Goal: Information Seeking & Learning: Learn about a topic

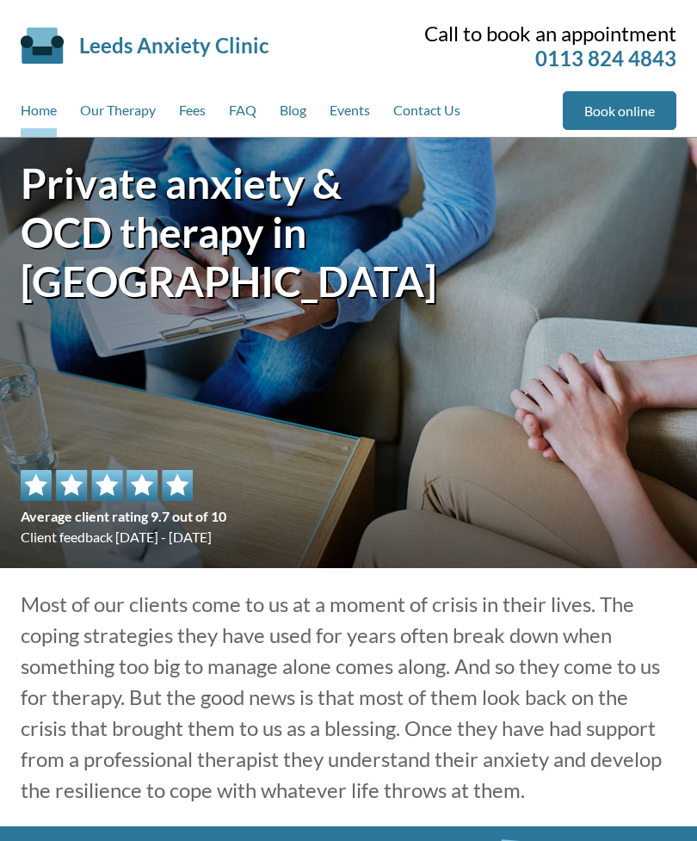
click at [189, 115] on link "Fees" at bounding box center [192, 114] width 27 height 46
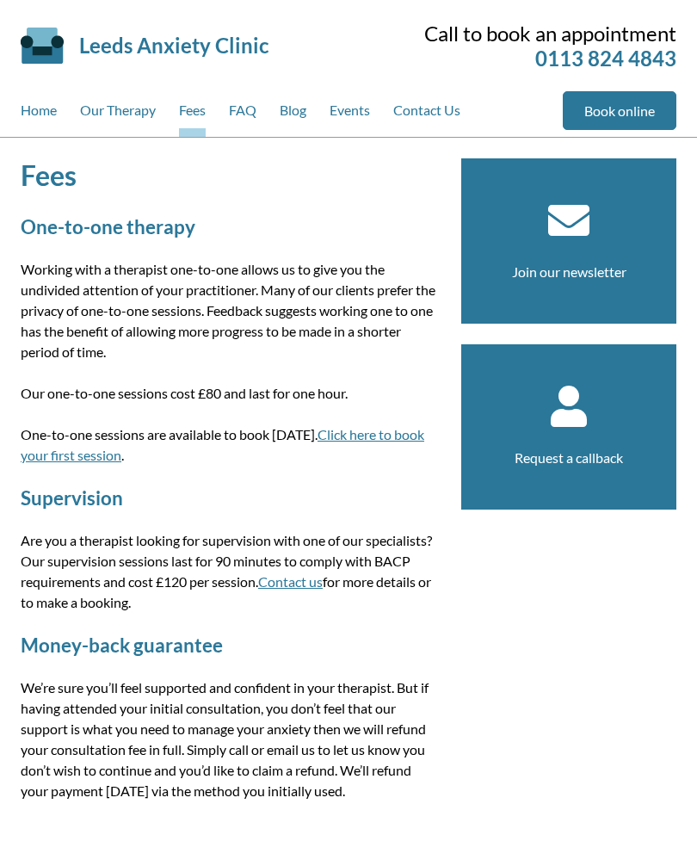
click at [148, 121] on link "Our Therapy" at bounding box center [118, 114] width 76 height 46
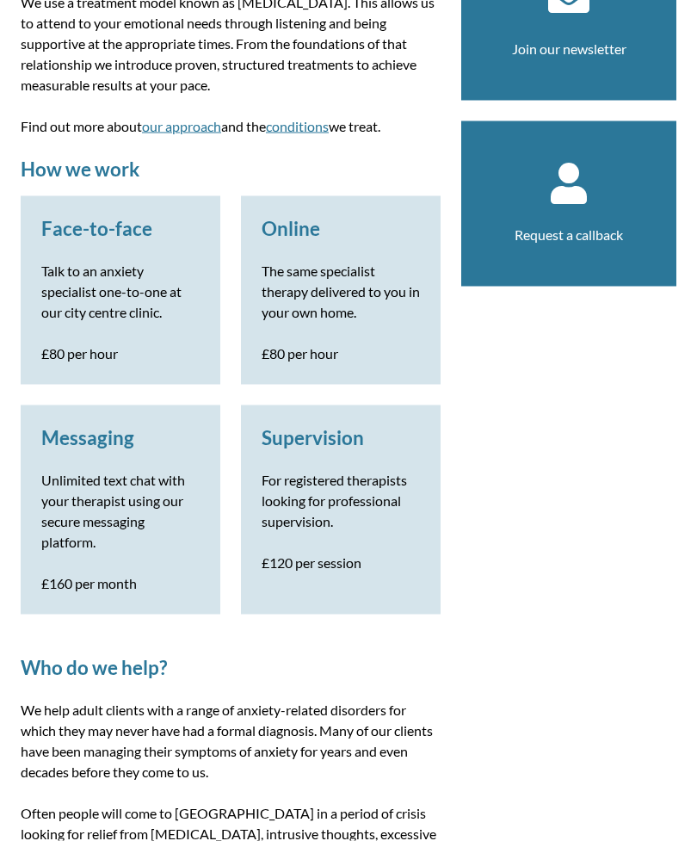
scroll to position [224, 0]
click at [115, 475] on p "Unlimited text chat with your therapist using our secure messaging platform." at bounding box center [120, 510] width 158 height 83
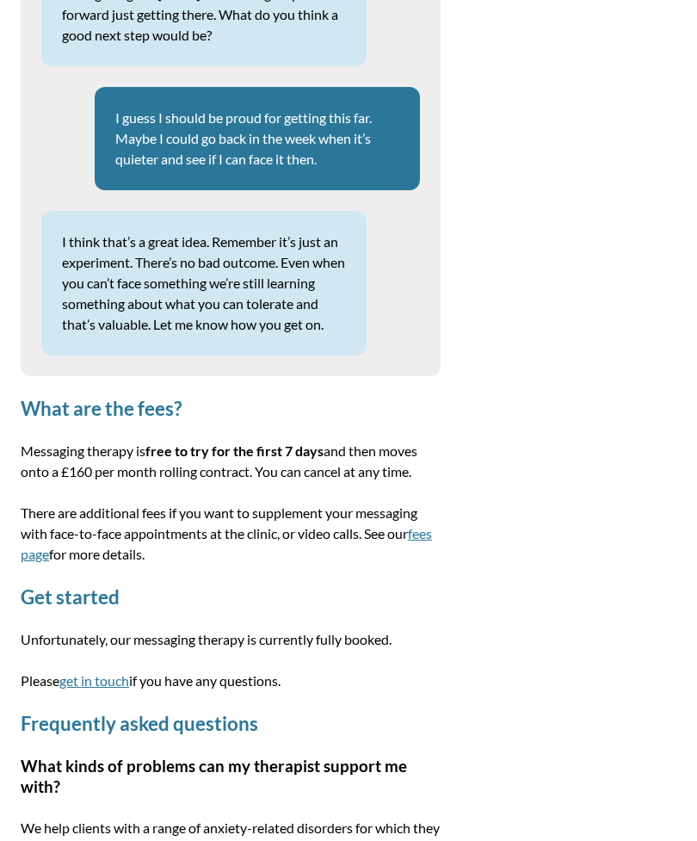
scroll to position [1879, 0]
